Goal: Information Seeking & Learning: Understand process/instructions

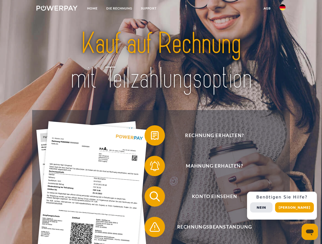
click at [57, 9] on img at bounding box center [56, 8] width 41 height 5
click at [282, 9] on img at bounding box center [282, 7] width 6 height 6
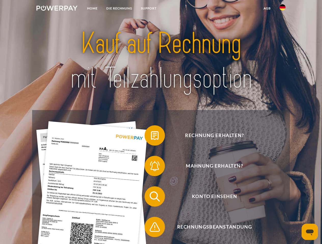
click at [267, 8] on link "agb" at bounding box center [267, 8] width 16 height 9
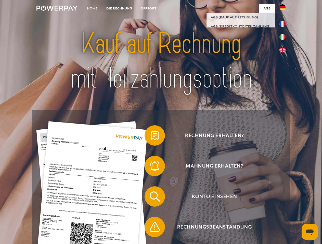
click at [151, 137] on span at bounding box center [146, 135] width 25 height 25
click at [151, 167] on span at bounding box center [146, 166] width 25 height 25
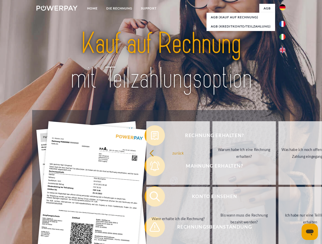
click at [212, 198] on link "Bis wann muss die Rechnung bezahlt werden?" at bounding box center [243, 219] width 63 height 64
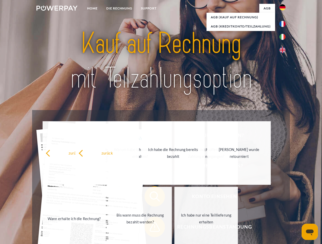
click at [151, 228] on span at bounding box center [146, 227] width 25 height 25
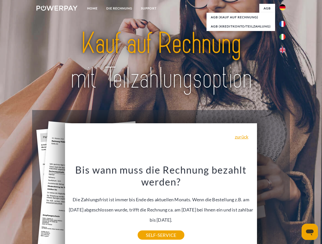
click at [283, 206] on div "Rechnung erhalten? Mahnung erhalten? Konto einsehen" at bounding box center [160, 212] width 257 height 204
click at [271, 207] on span "Konto einsehen" at bounding box center [214, 197] width 125 height 20
click at [296, 208] on header "Home DIE RECHNUNG SUPPORT" at bounding box center [161, 176] width 322 height 352
